Goal: Task Accomplishment & Management: Use online tool/utility

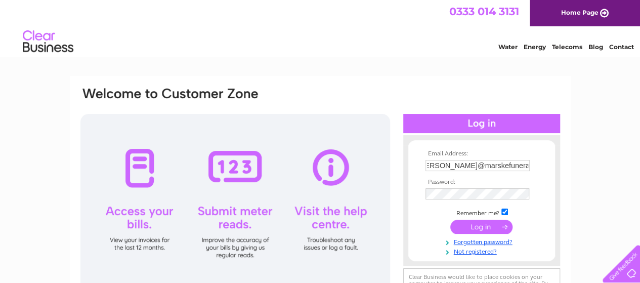
scroll to position [0, 17]
type input "adam@marskefuneralservices.co.uk"
click at [451, 221] on input "submit" at bounding box center [482, 228] width 62 height 14
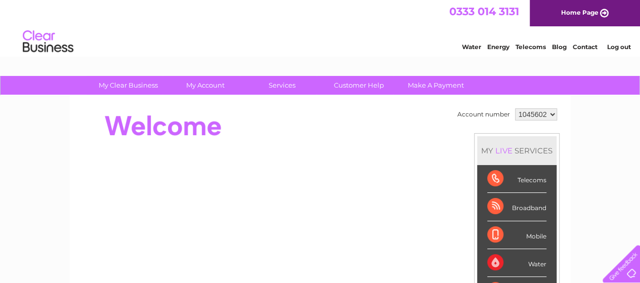
scroll to position [51, 0]
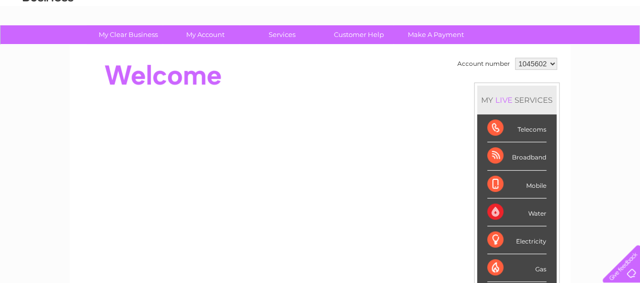
click at [532, 130] on div "Telecoms" at bounding box center [517, 128] width 59 height 28
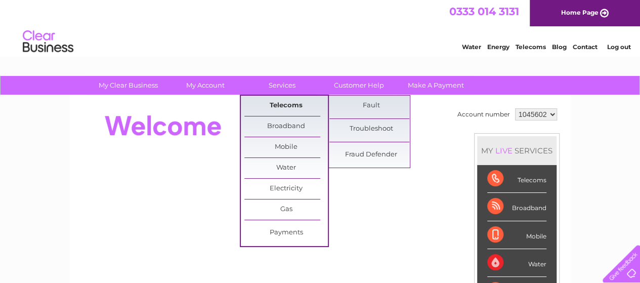
click at [269, 102] on link "Telecoms" at bounding box center [287, 106] width 84 height 20
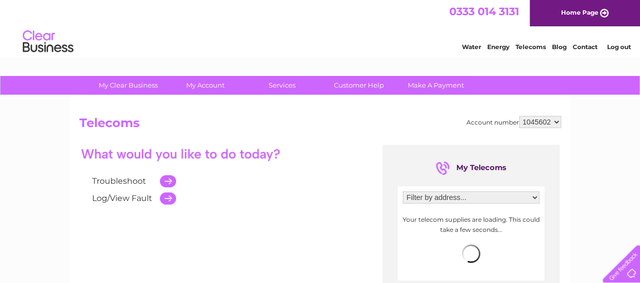
scroll to position [51, 0]
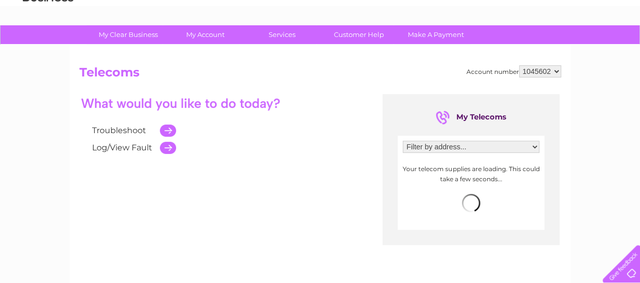
click at [521, 140] on div "Filter by address... [STREET_ADDRESS][PERSON_NAME] Your telecom supplies are lo…" at bounding box center [471, 183] width 147 height 94
click at [522, 148] on select "Filter by address... [STREET_ADDRESS][PERSON_NAME]" at bounding box center [471, 147] width 137 height 12
select select "1918416"
click at [403, 141] on select "Filter by address... [STREET_ADDRESS][PERSON_NAME]" at bounding box center [471, 147] width 137 height 12
click at [302, 138] on div "Troubleshoot Log/View Fault" at bounding box center [223, 125] width 289 height 62
